Goal: Task Accomplishment & Management: Manage account settings

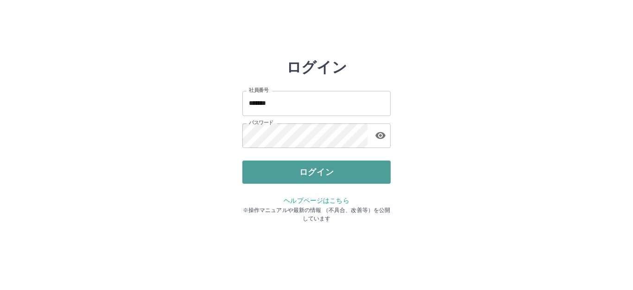
click at [312, 168] on button "ログイン" at bounding box center [316, 171] width 148 height 23
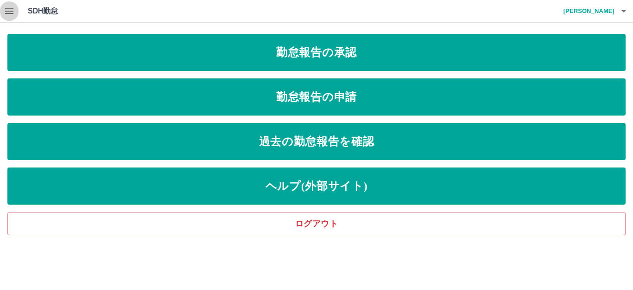
click at [7, 16] on icon "button" at bounding box center [9, 11] width 11 height 11
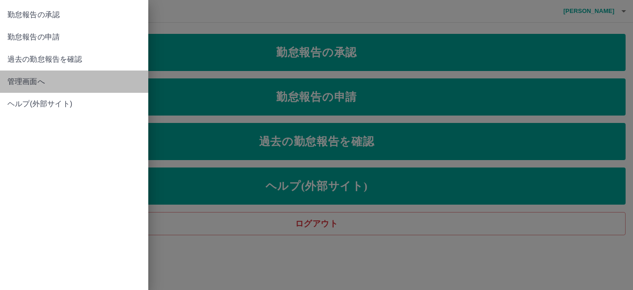
click at [42, 85] on span "管理画面へ" at bounding box center [73, 81] width 133 height 11
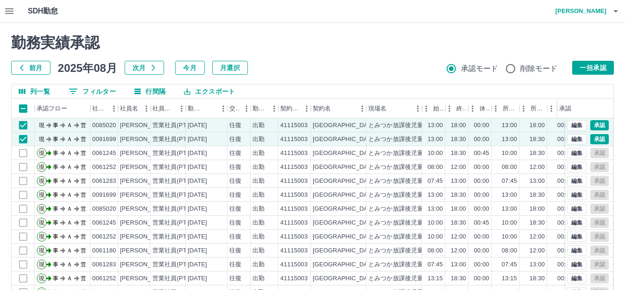
click at [595, 67] on button "一括承認" at bounding box center [593, 68] width 42 height 14
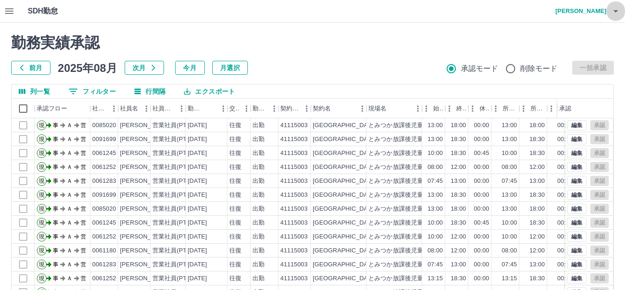
click at [616, 13] on icon "button" at bounding box center [615, 11] width 11 height 11
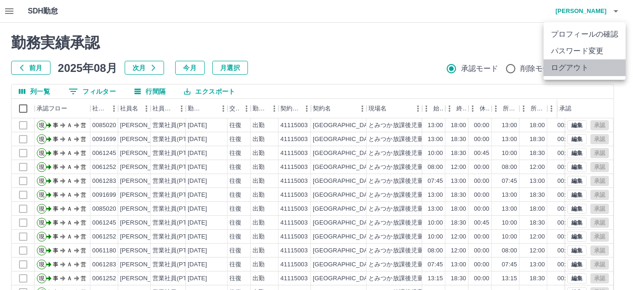
click at [584, 64] on li "ログアウト" at bounding box center [585, 67] width 82 height 17
